Goal: Understand process/instructions: Learn how to perform a task or action

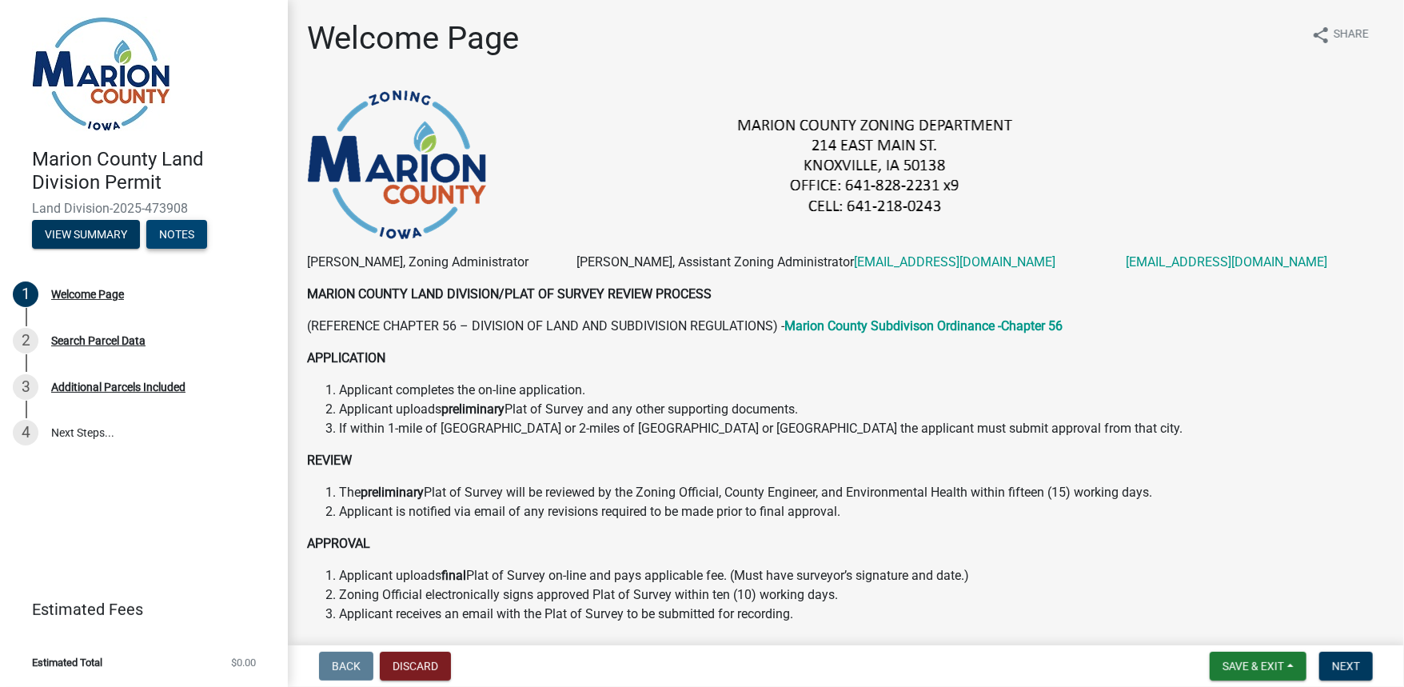
click at [174, 235] on button "Notes" at bounding box center [176, 234] width 61 height 29
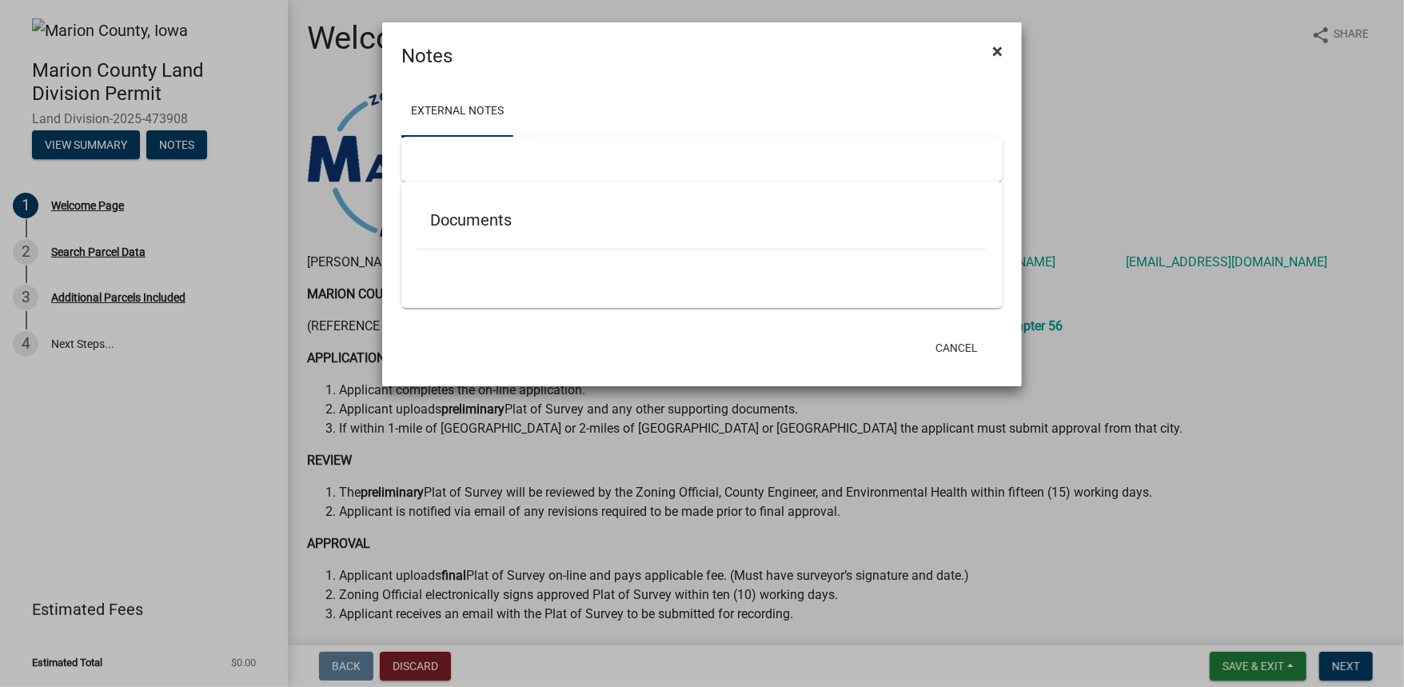
click at [1001, 52] on span "×" at bounding box center [998, 51] width 10 height 22
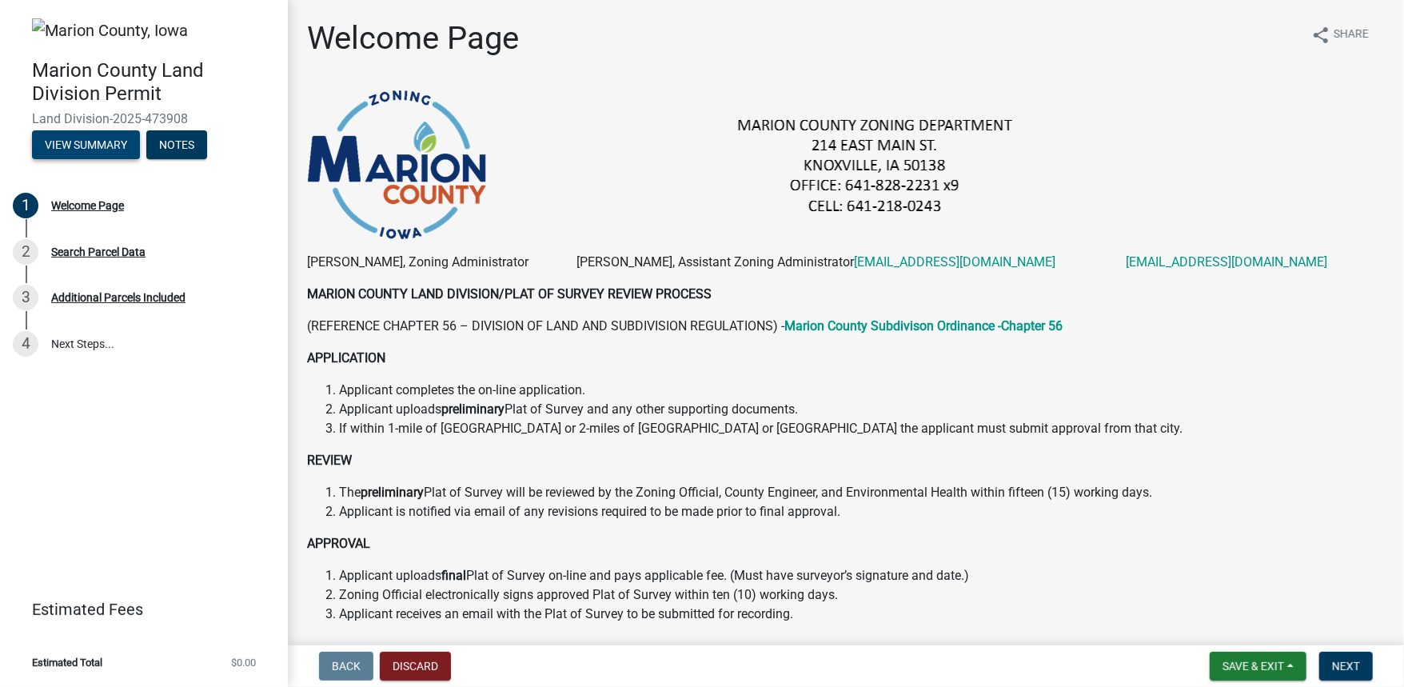
click at [71, 145] on button "View Summary" at bounding box center [86, 144] width 108 height 29
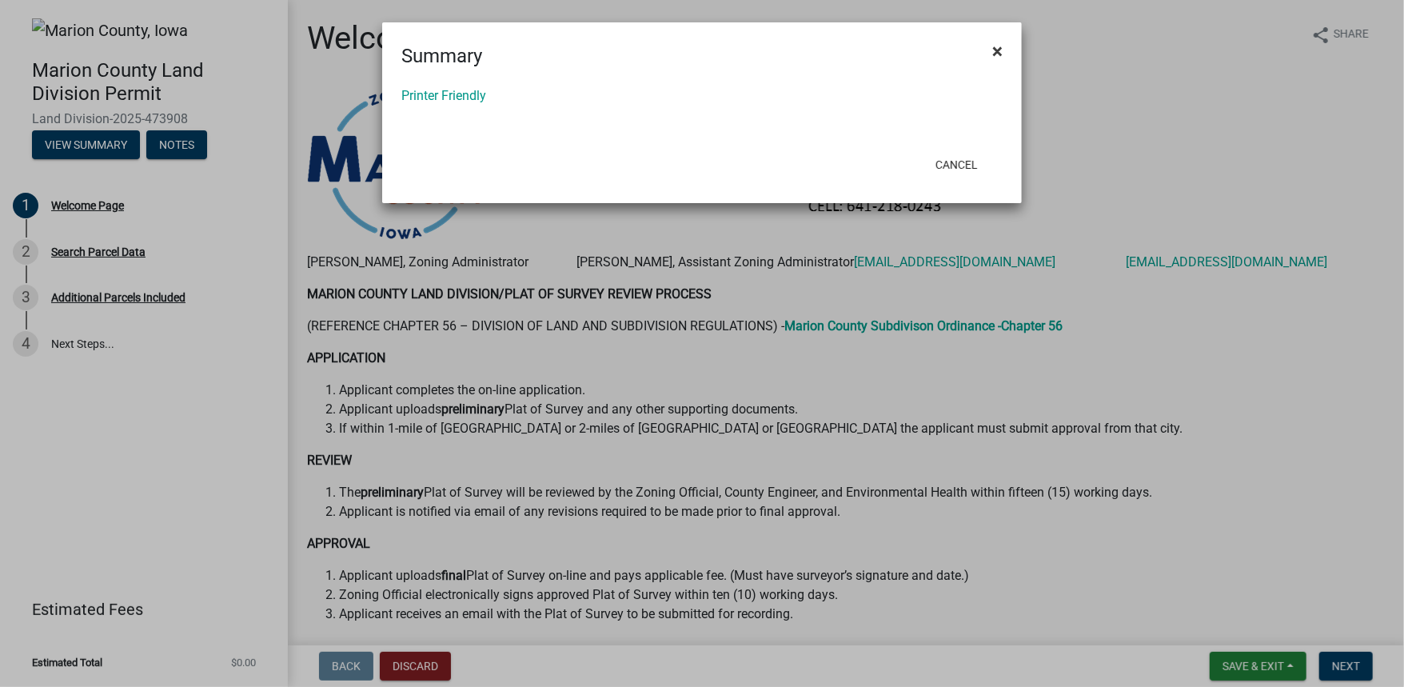
click at [997, 52] on span "×" at bounding box center [998, 51] width 10 height 22
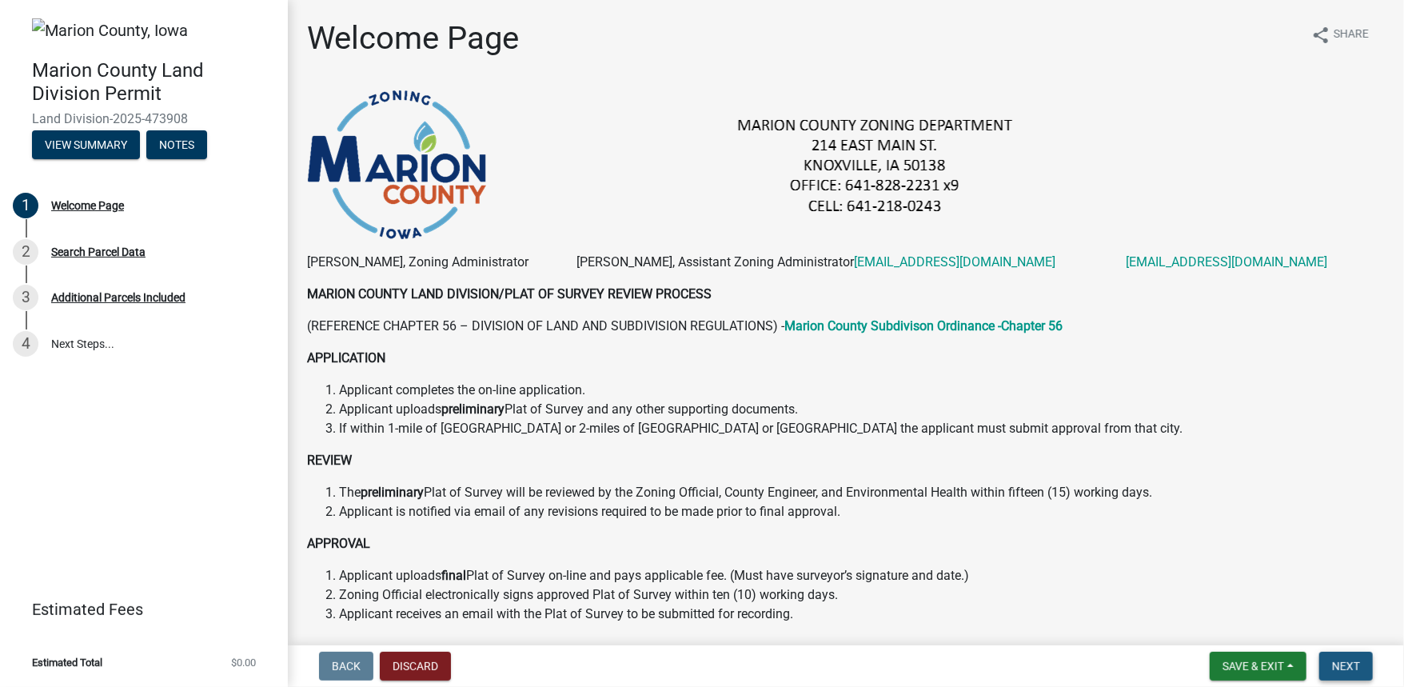
click at [1353, 670] on span "Next" at bounding box center [1346, 666] width 28 height 13
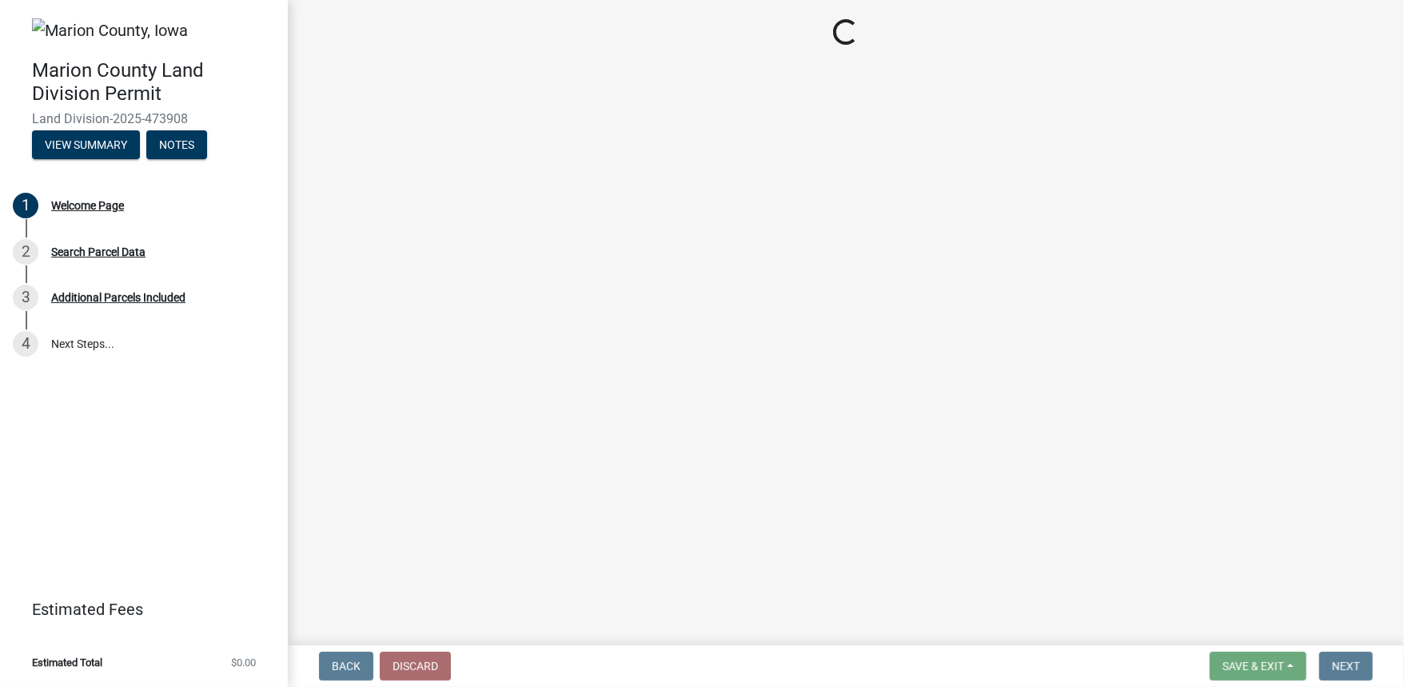
click at [1264, 666] on span "Save & Exit" at bounding box center [1254, 666] width 62 height 13
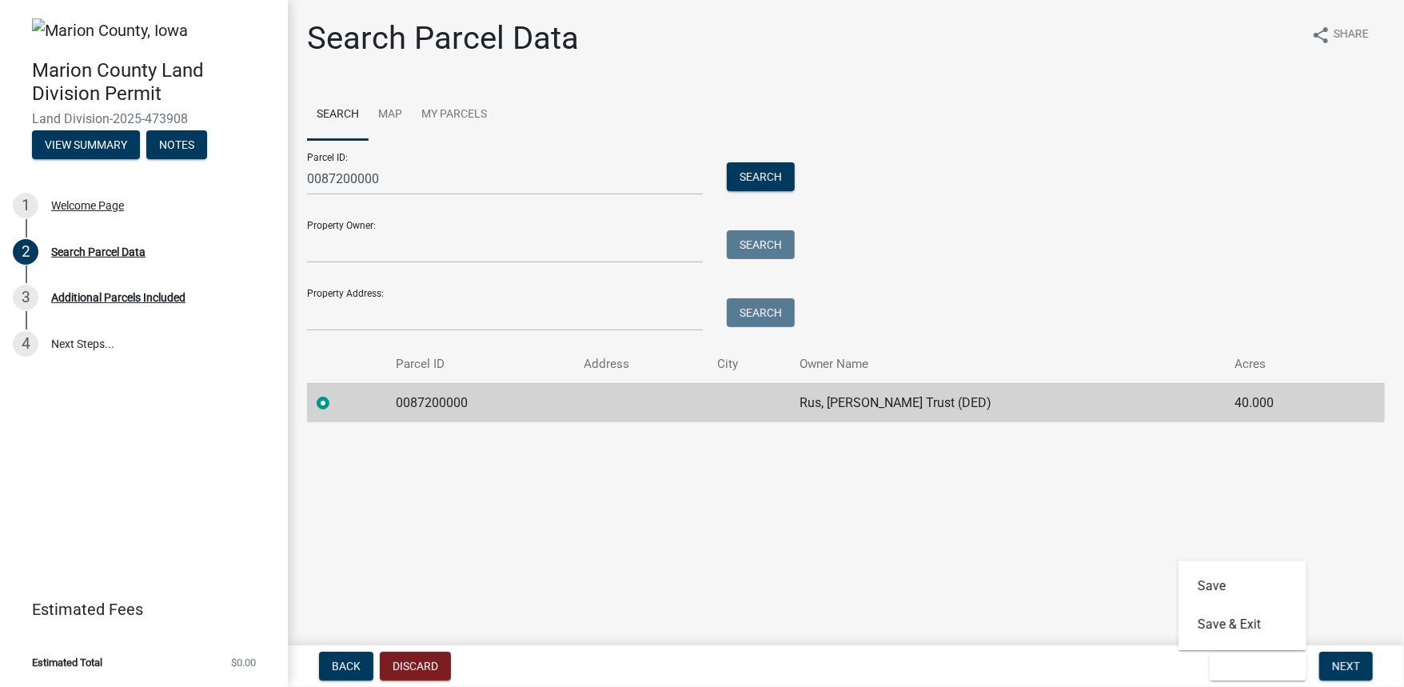
drag, startPoint x: 1117, startPoint y: 548, endPoint x: 1105, endPoint y: 545, distance: 13.0
click at [1116, 548] on main "Search Parcel Data share Share Search Map My Parcels Parcel ID: 0087200000 Sear…" at bounding box center [846, 319] width 1117 height 639
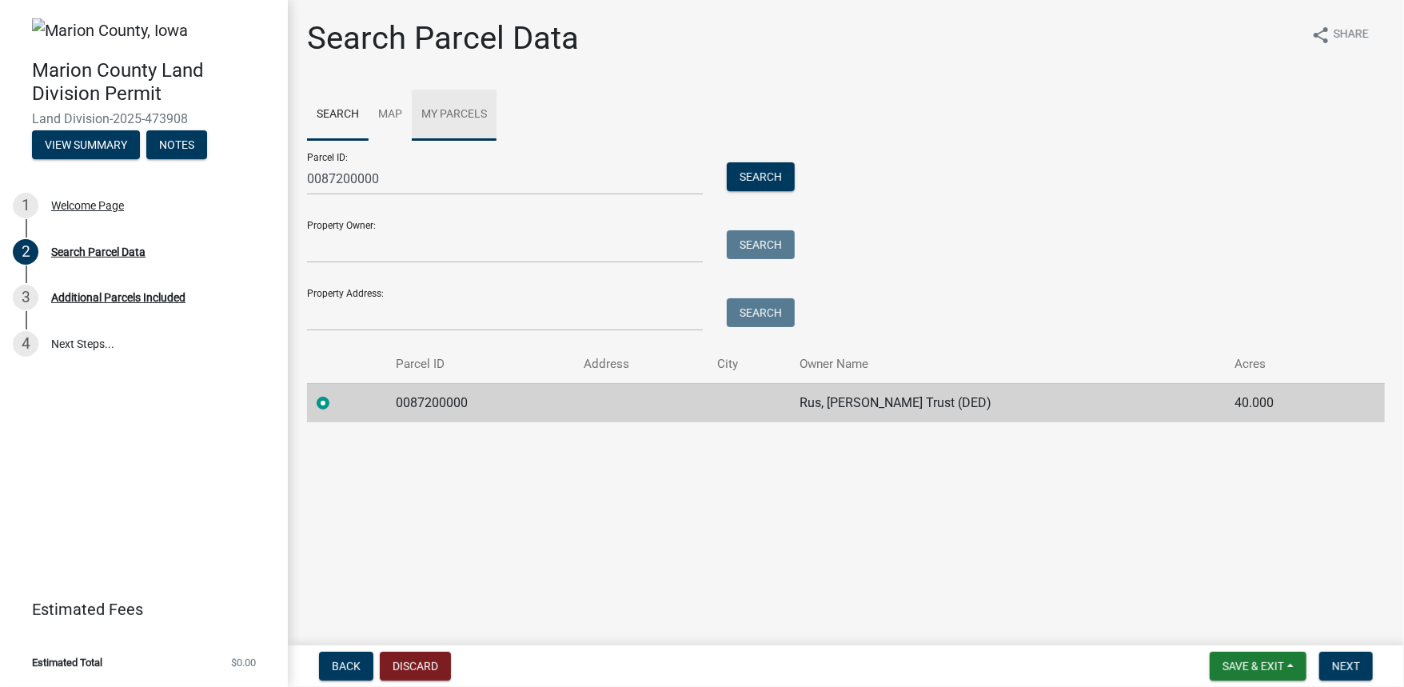
click at [443, 110] on link "My Parcels" at bounding box center [454, 115] width 85 height 51
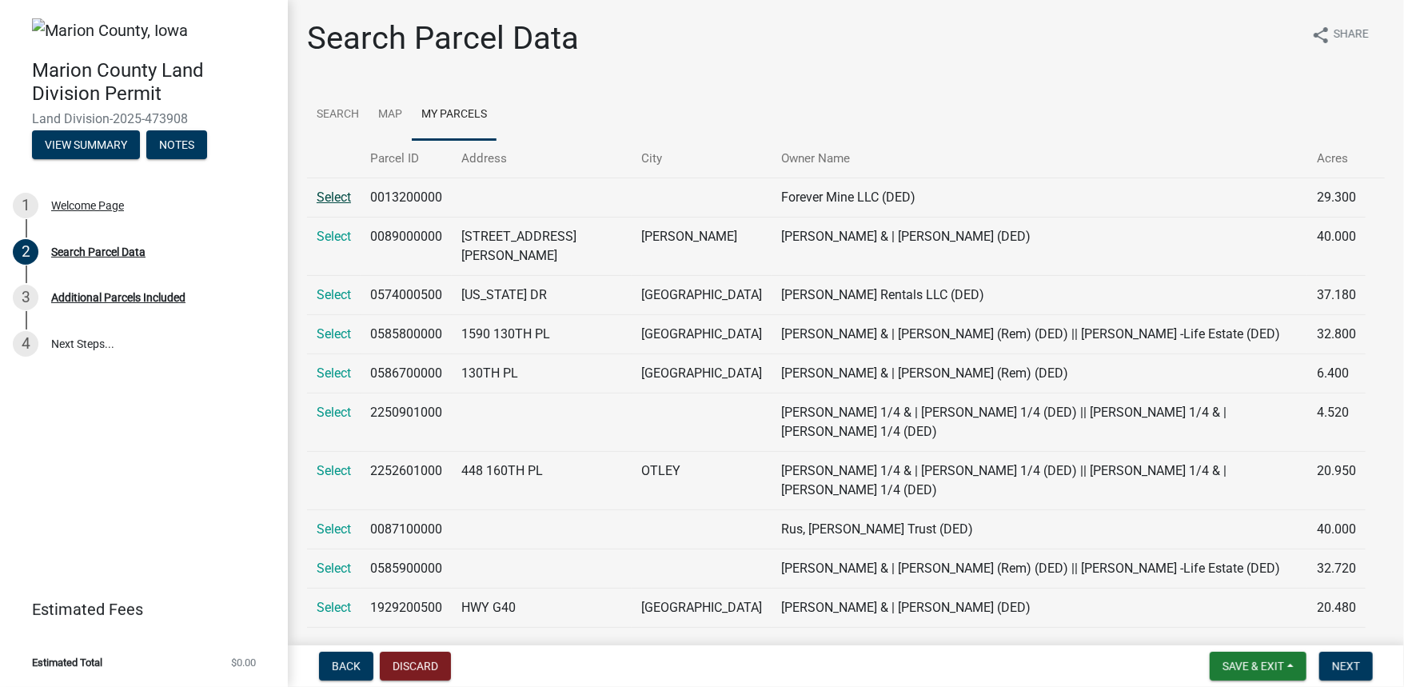
click at [340, 199] on link "Select" at bounding box center [334, 197] width 34 height 15
radio input "false"
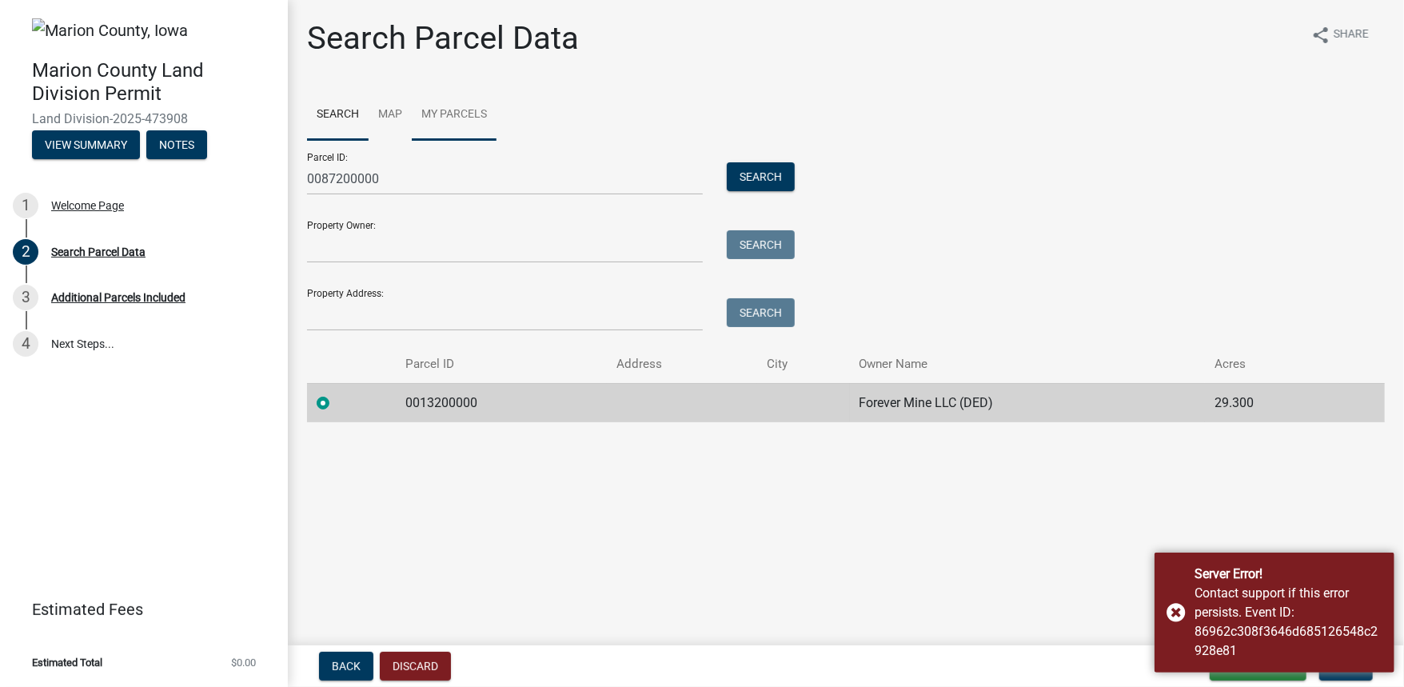
click at [457, 108] on link "My Parcels" at bounding box center [454, 115] width 85 height 51
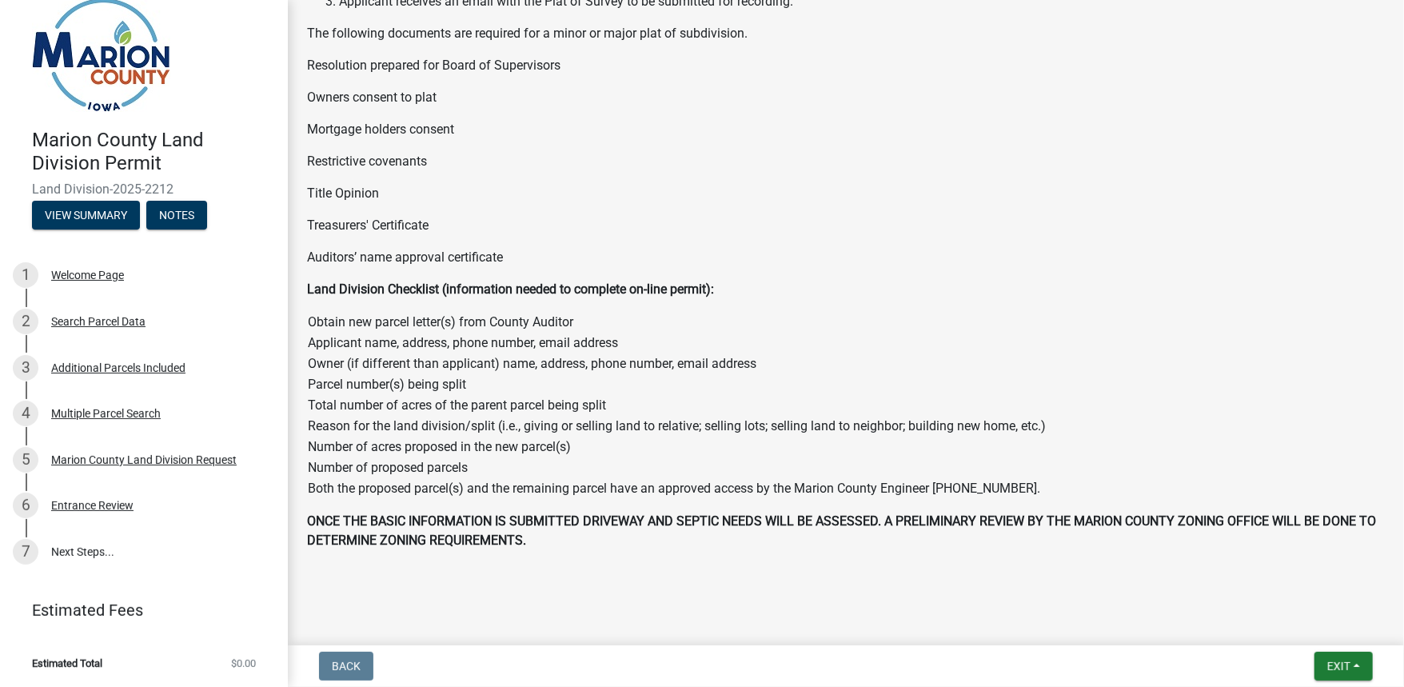
scroll to position [719, 0]
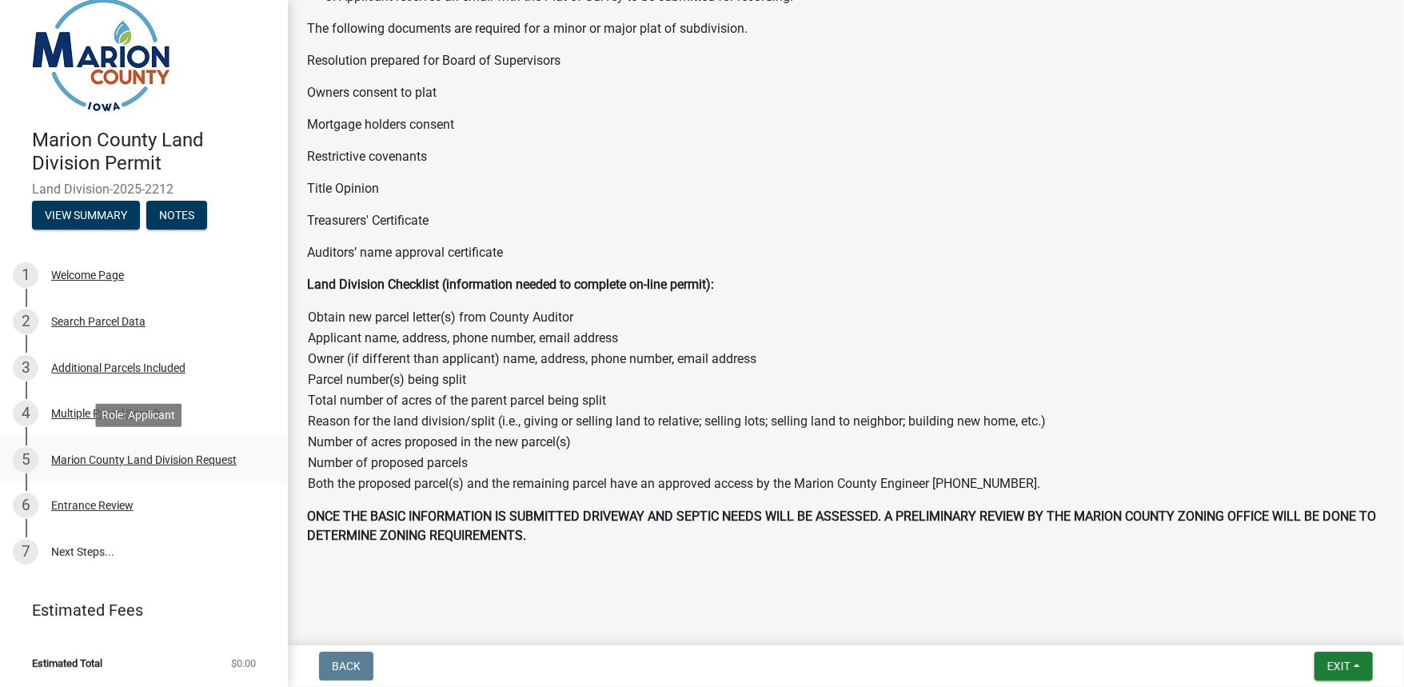
click at [120, 457] on div "Marion County Land Division Request" at bounding box center [144, 459] width 186 height 11
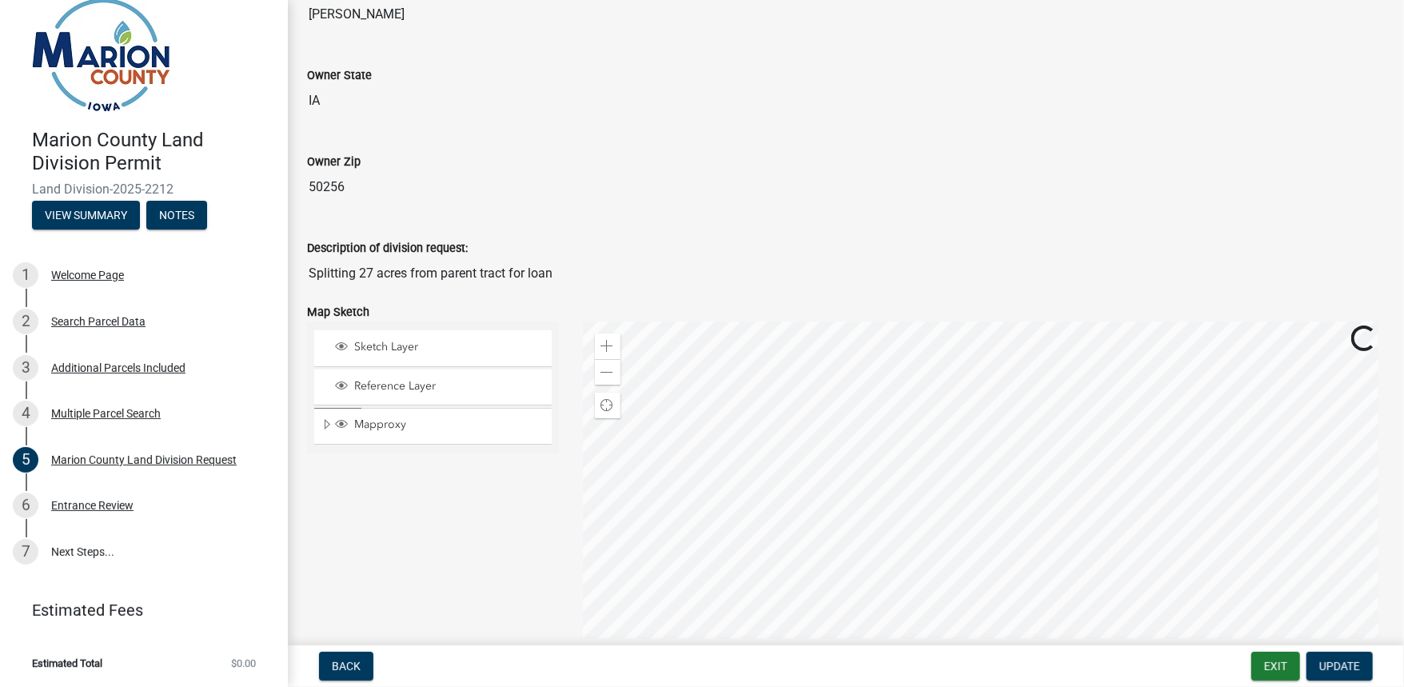
scroll to position [1600, 0]
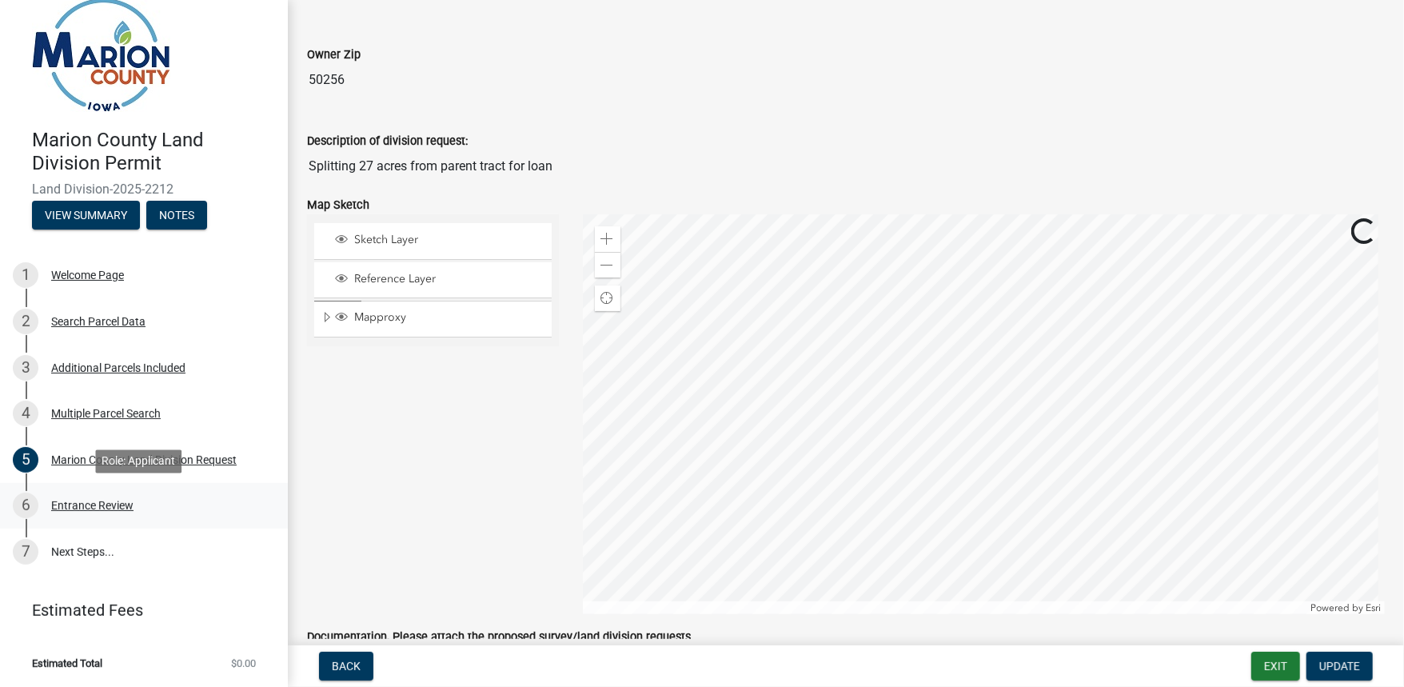
click at [105, 507] on div "Entrance Review" at bounding box center [92, 505] width 82 height 11
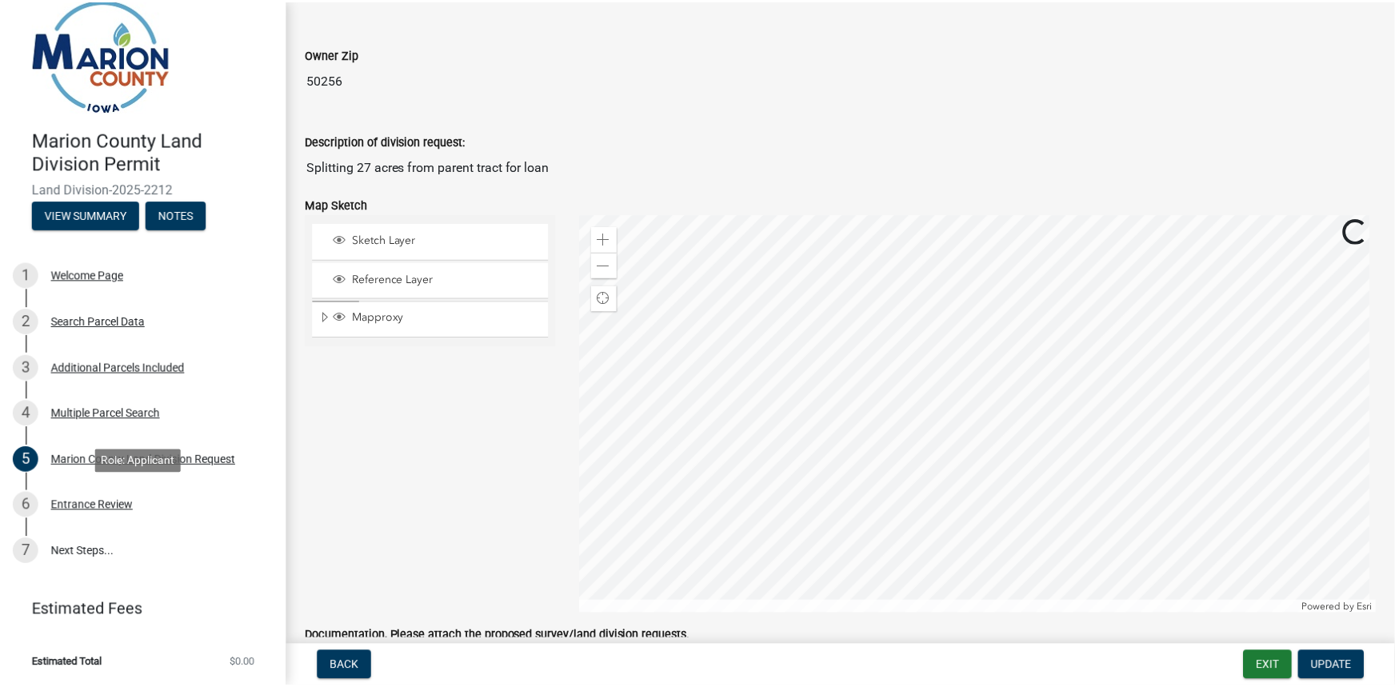
scroll to position [0, 0]
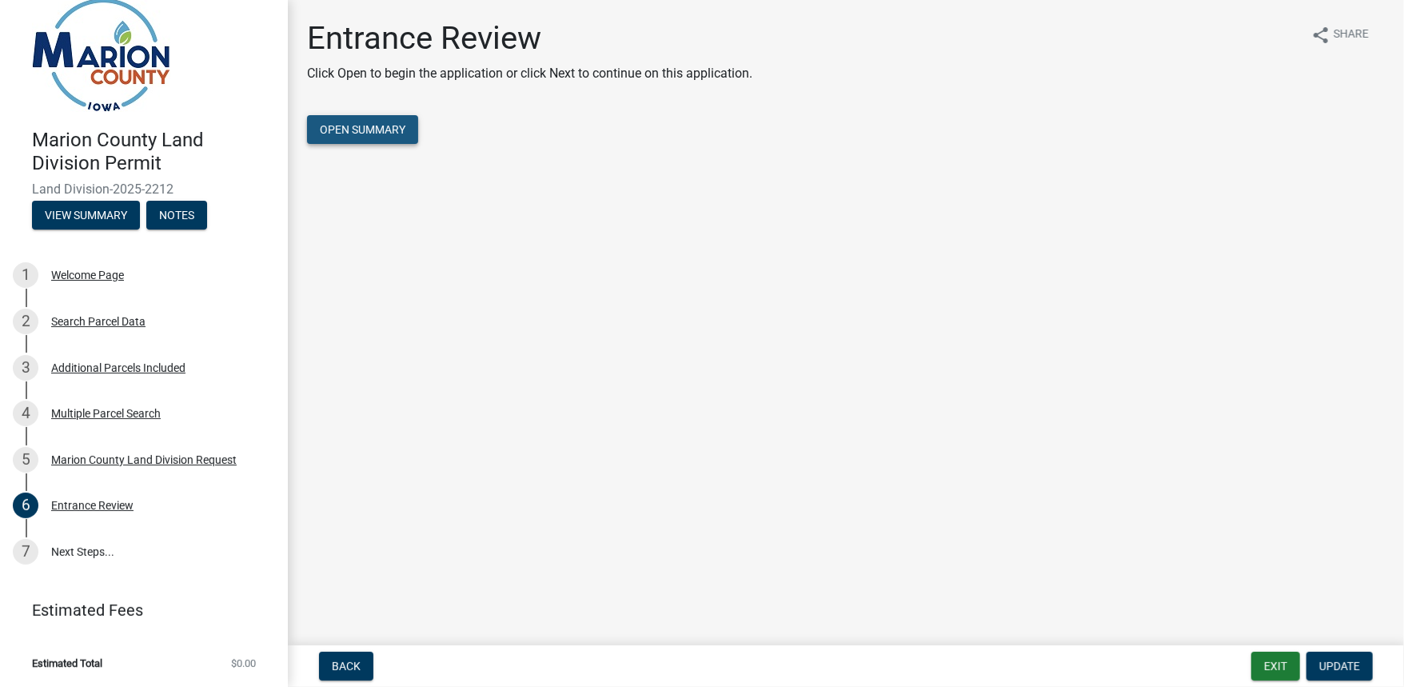
click at [371, 133] on button "Open Summary" at bounding box center [362, 129] width 111 height 29
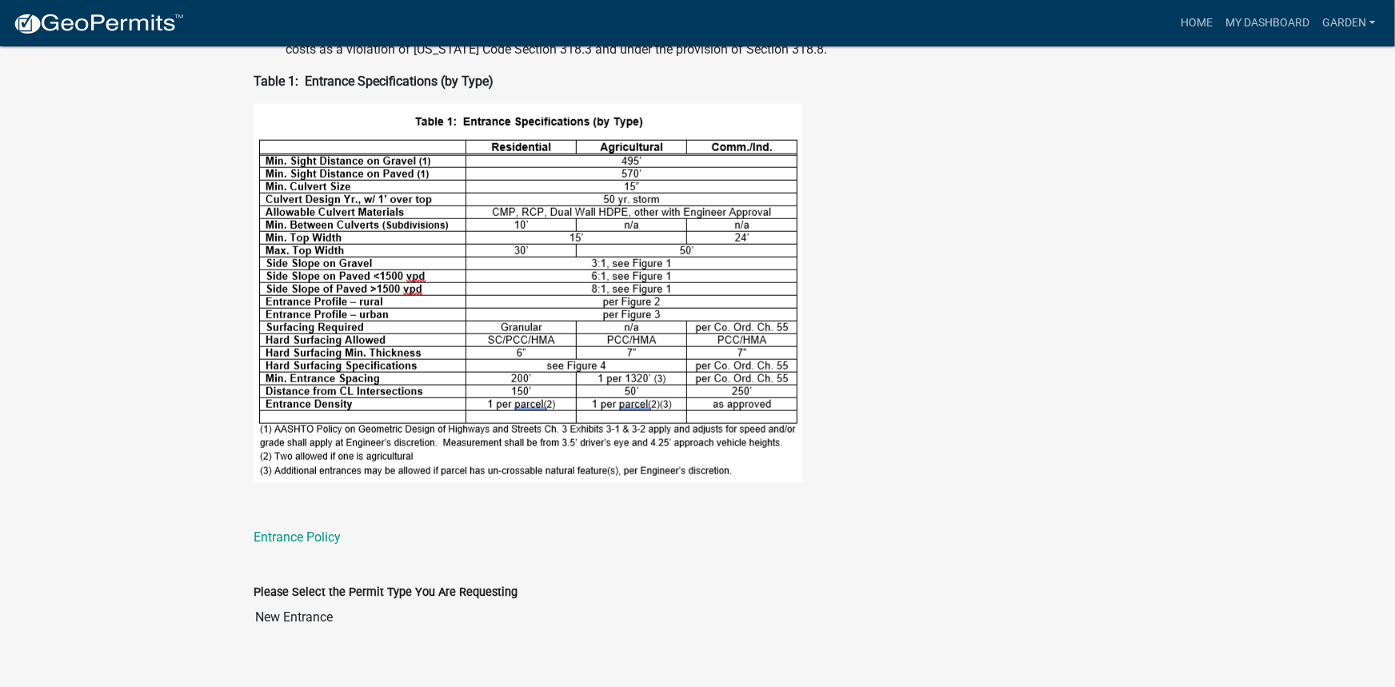
scroll to position [846, 0]
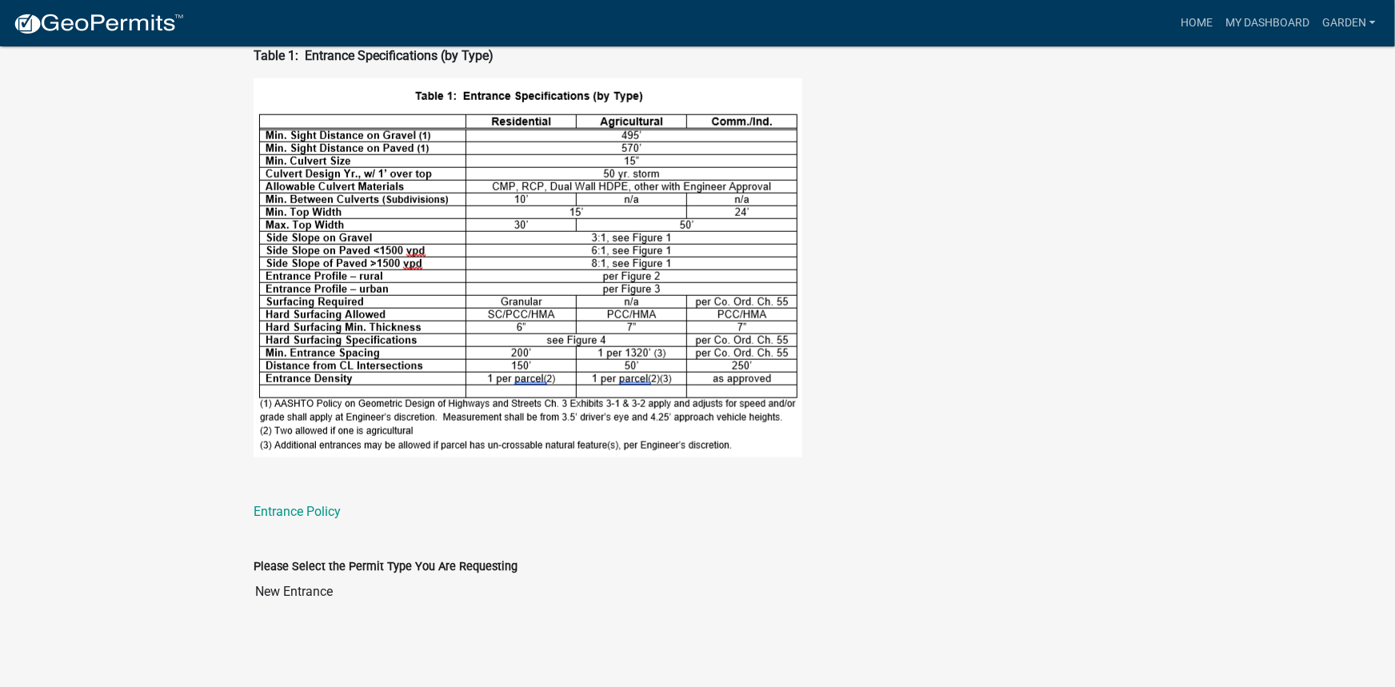
click at [297, 593] on input "New Entrance" at bounding box center [698, 592] width 888 height 32
click at [336, 595] on input "New Entrance" at bounding box center [698, 592] width 888 height 32
click at [418, 533] on div "This permit allows applicant to construct or modify an entrance according to th…" at bounding box center [698, 37] width 912 height 993
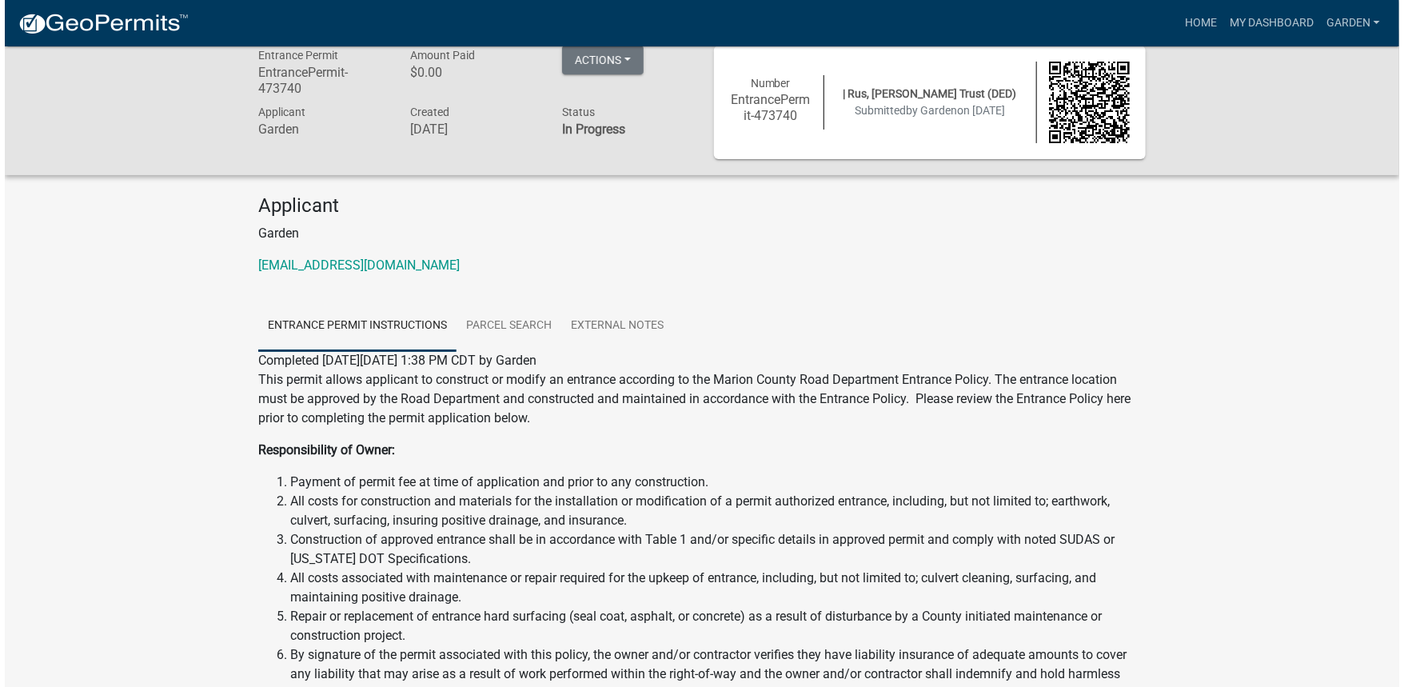
scroll to position [0, 0]
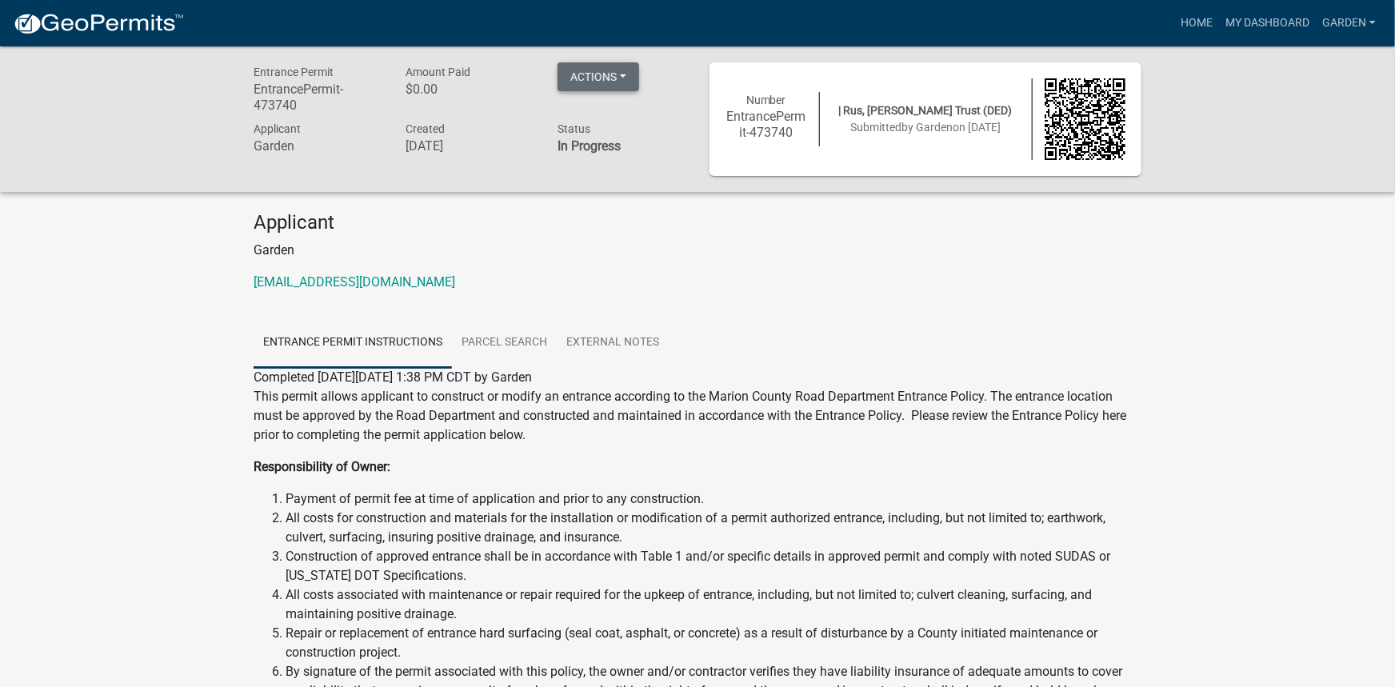
click at [625, 74] on button "Actions" at bounding box center [598, 76] width 82 height 29
click at [625, 122] on link "Return to Parent" at bounding box center [622, 118] width 130 height 38
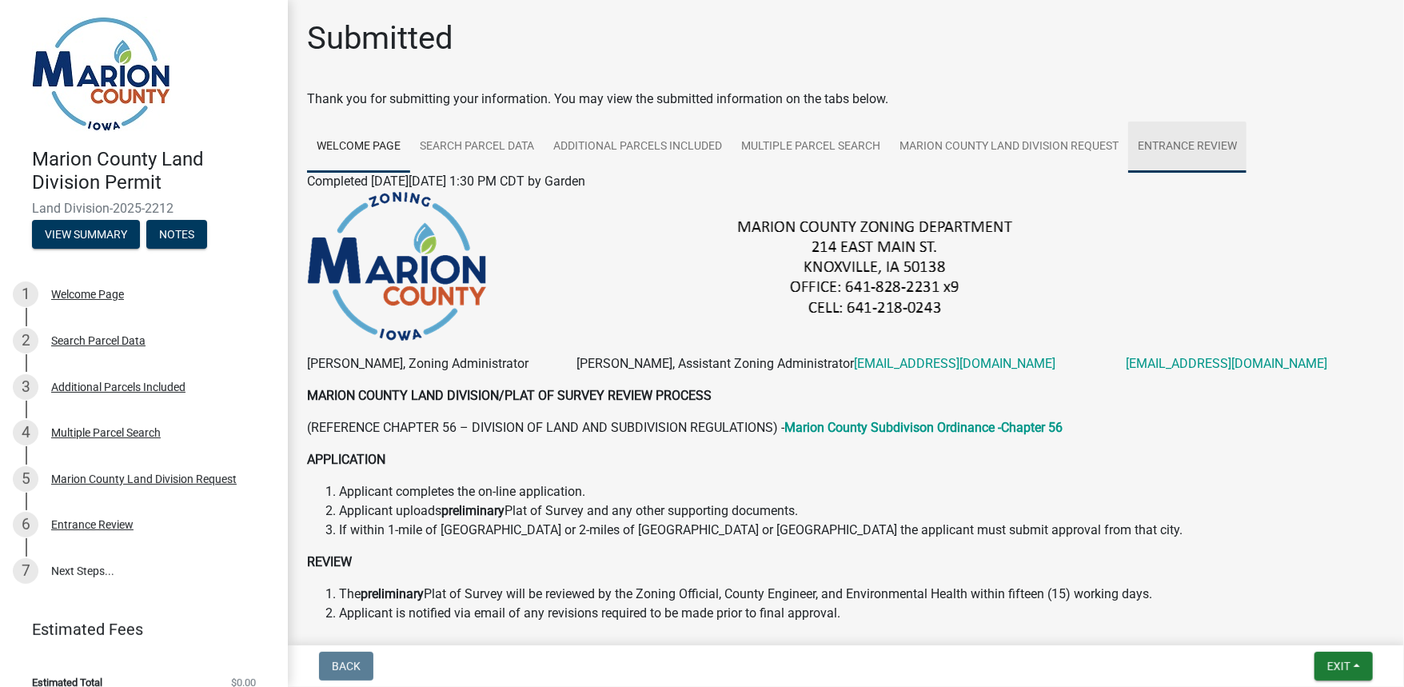
click at [1180, 147] on link "Entrance Review" at bounding box center [1188, 147] width 118 height 51
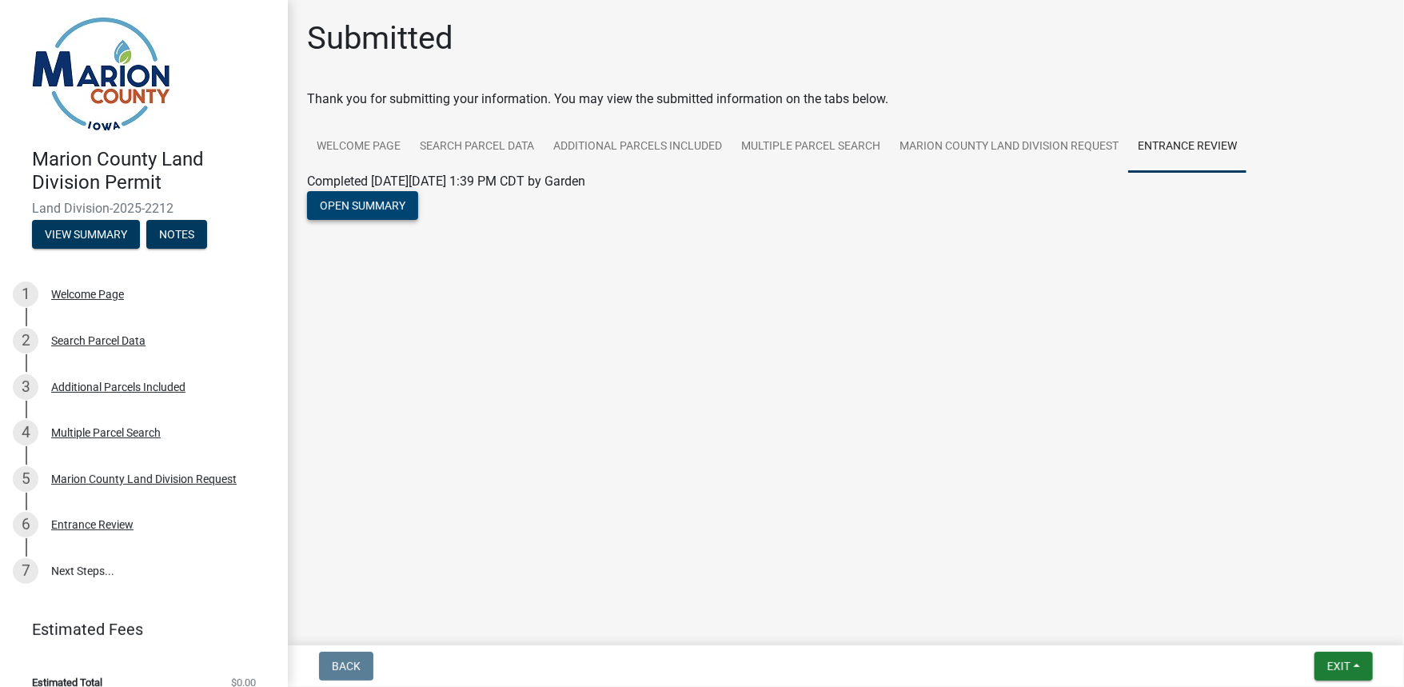
click at [384, 209] on button "Open Summary" at bounding box center [362, 205] width 111 height 29
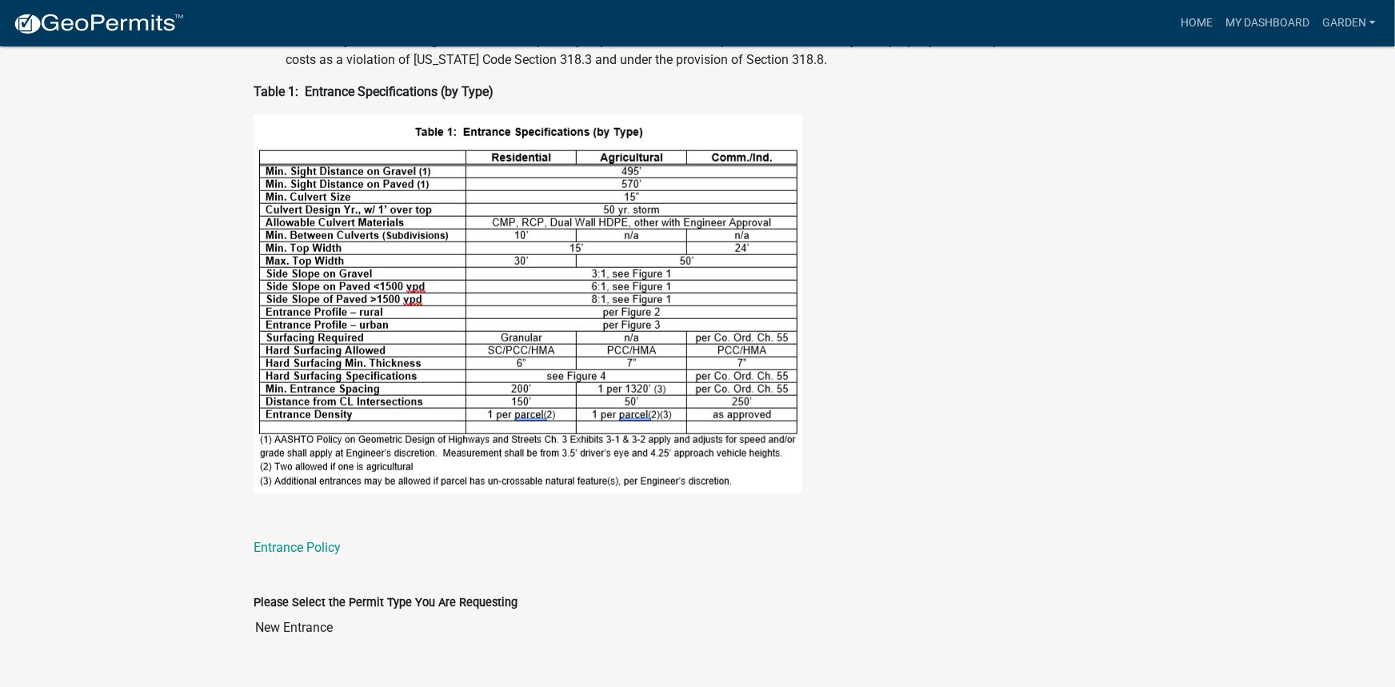
scroll to position [846, 0]
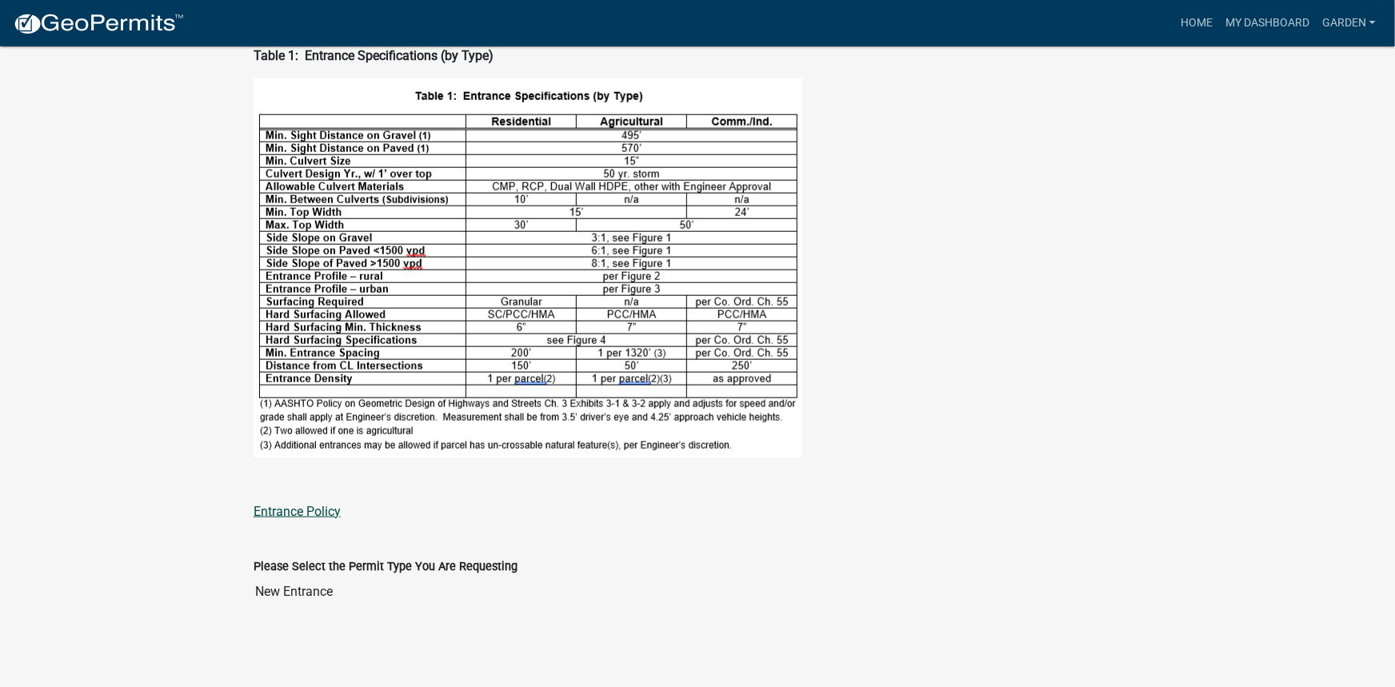
click at [311, 509] on link "Entrance Policy" at bounding box center [297, 511] width 87 height 15
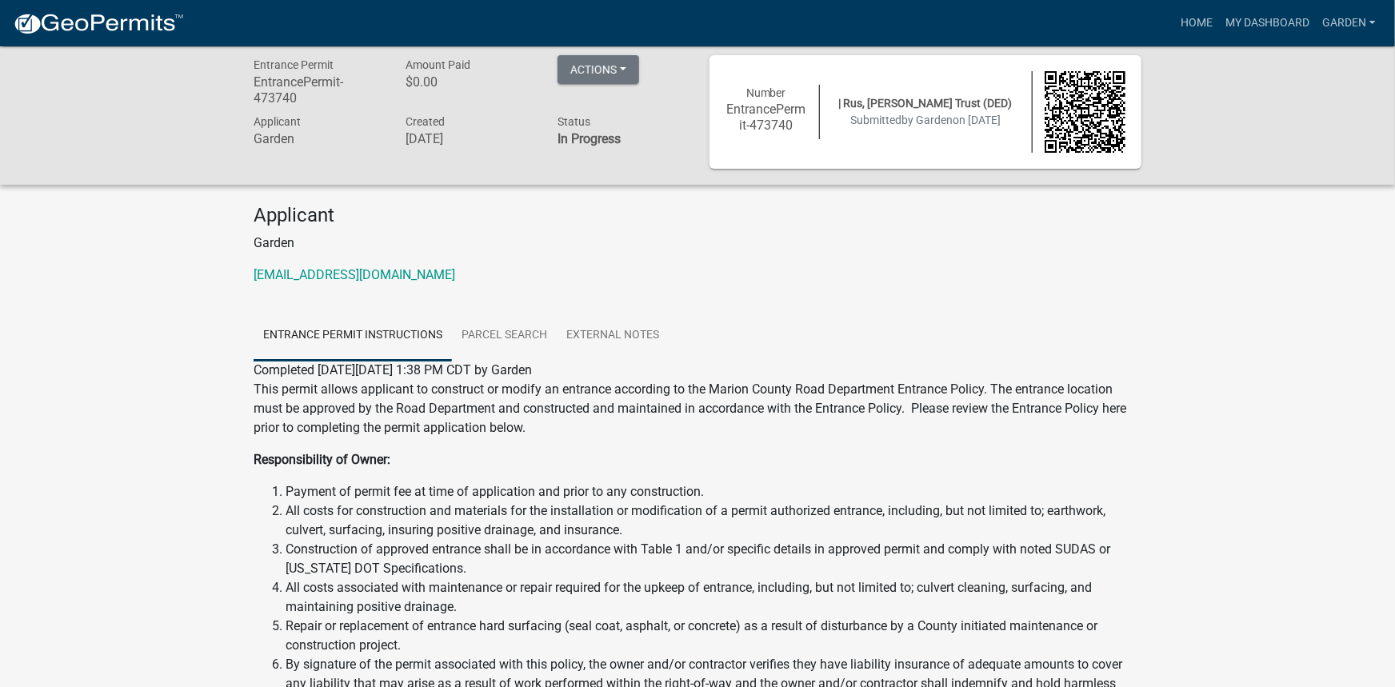
scroll to position [0, 0]
